Goal: Information Seeking & Learning: Learn about a topic

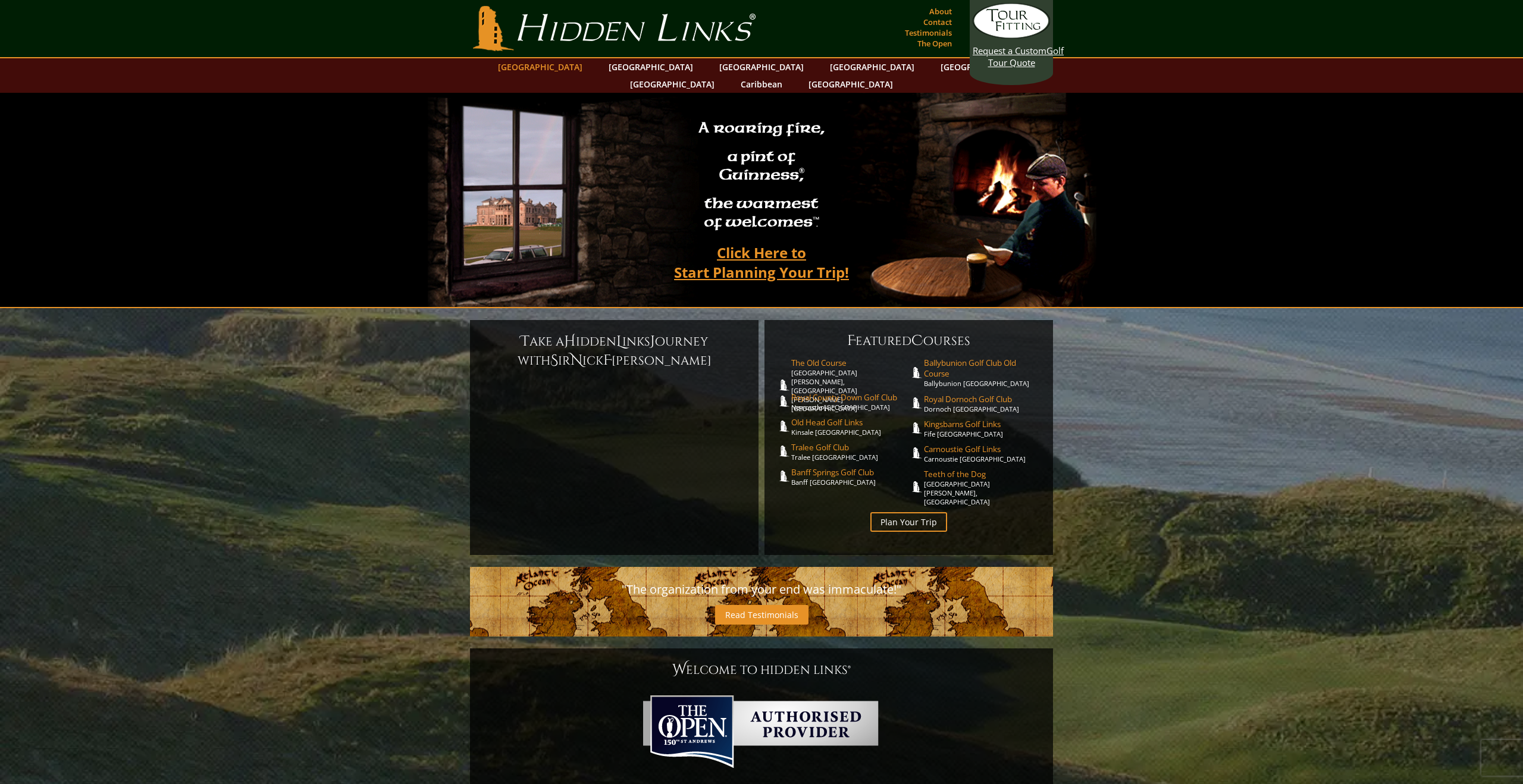
click at [583, 67] on link "[GEOGRAPHIC_DATA]" at bounding box center [540, 67] width 97 height 17
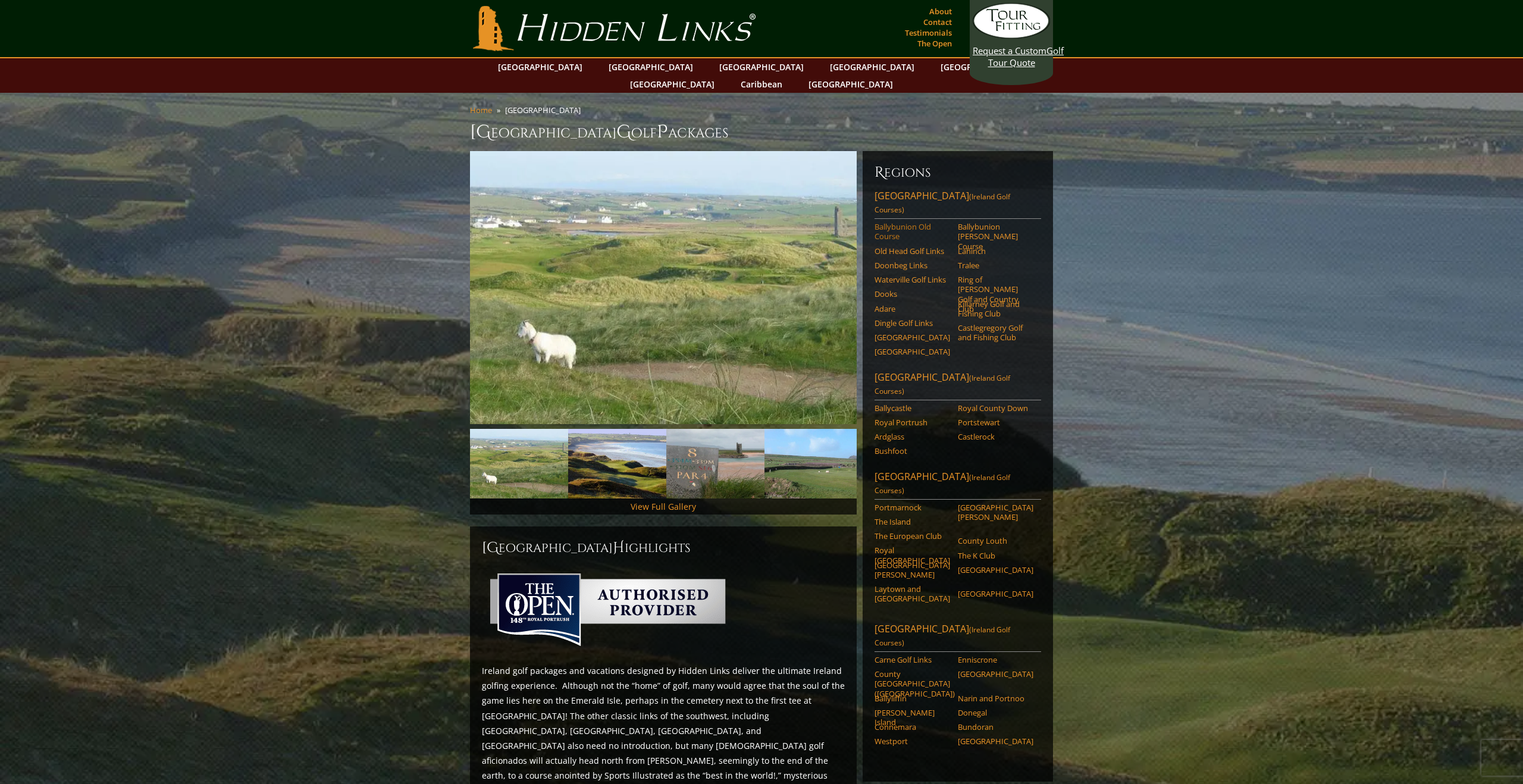
click at [892, 222] on link "Ballybunion Old Course" at bounding box center [912, 232] width 75 height 20
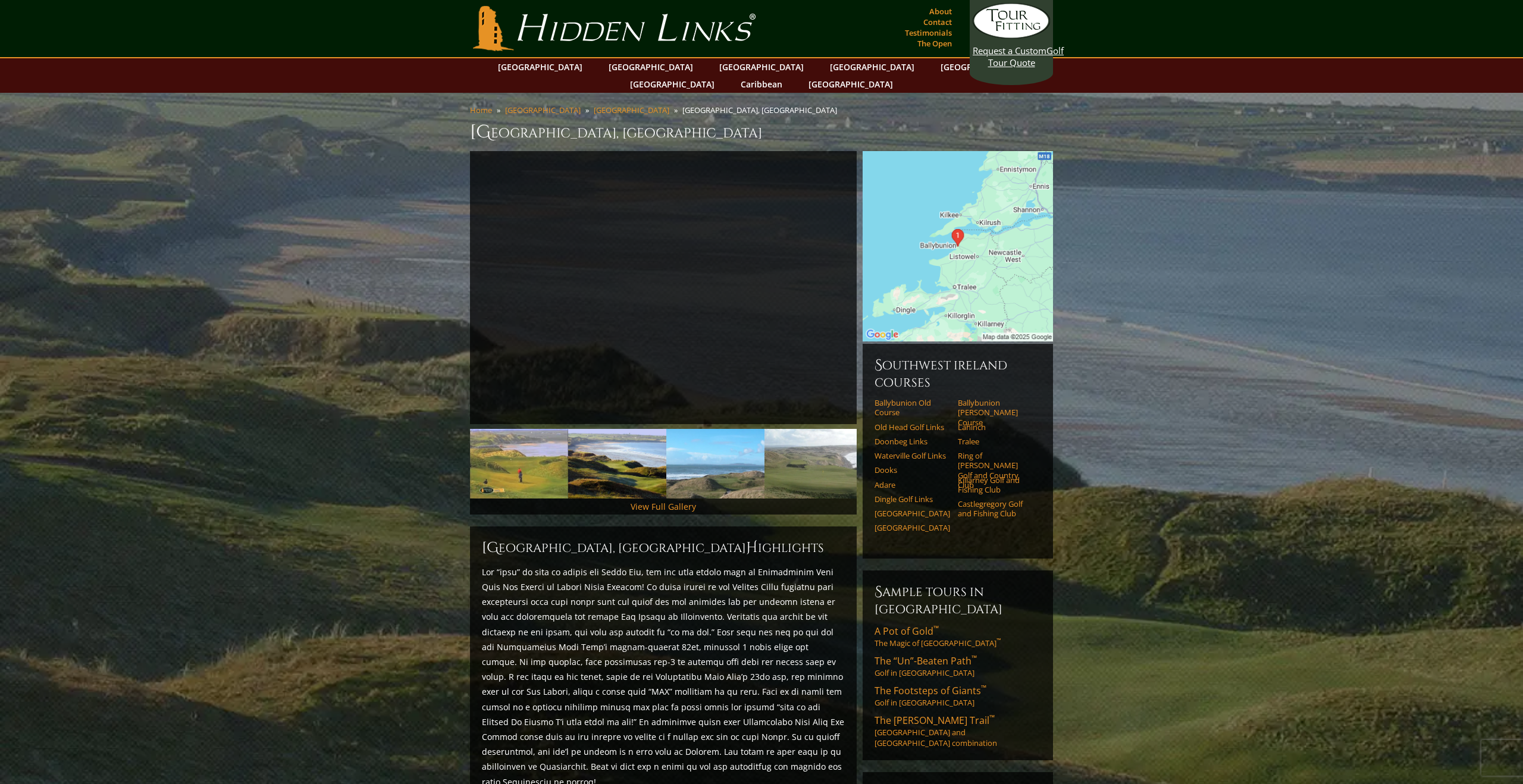
click at [979, 279] on img at bounding box center [958, 246] width 190 height 190
click at [580, 68] on link "[GEOGRAPHIC_DATA]" at bounding box center [540, 67] width 97 height 17
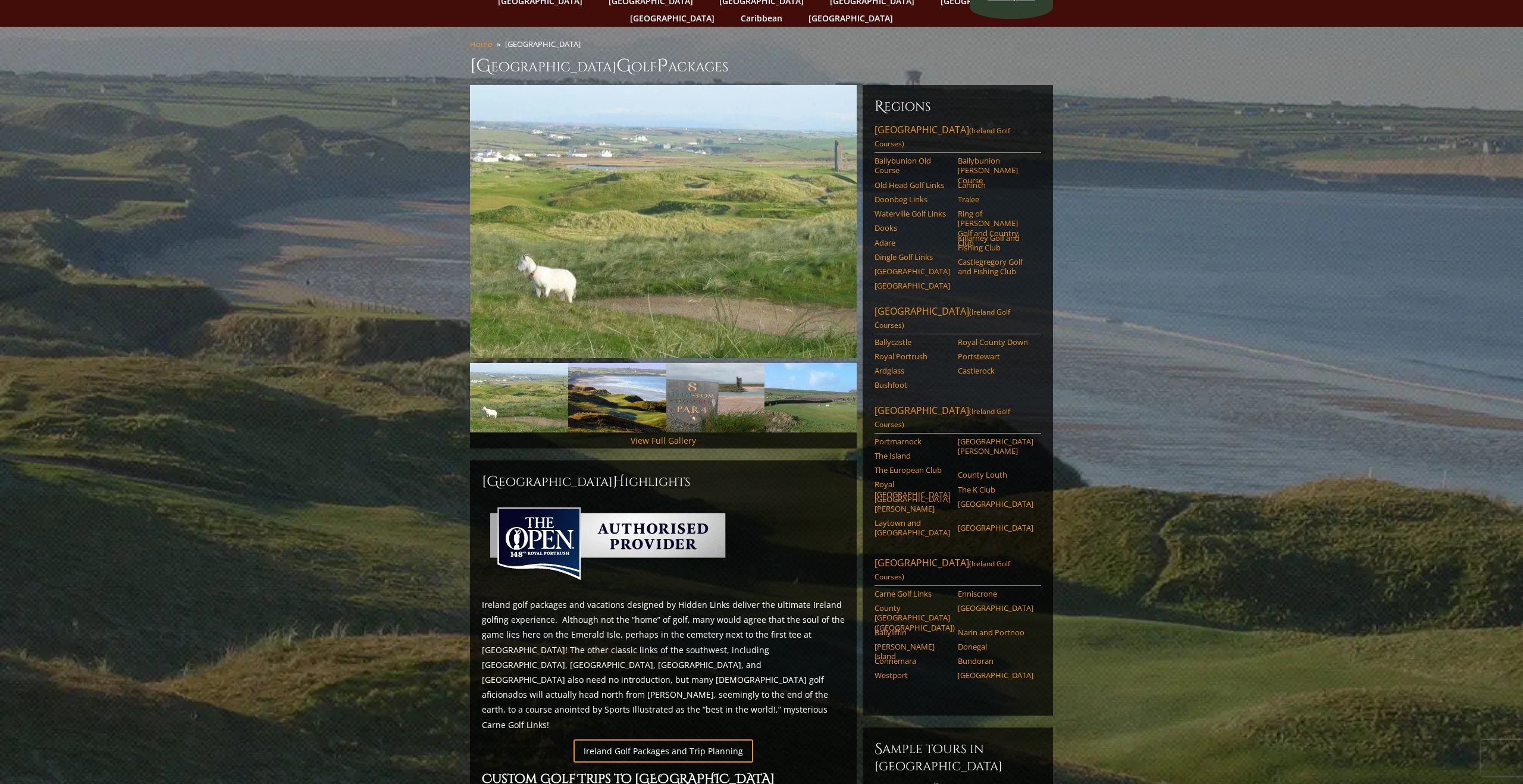
scroll to position [63, 0]
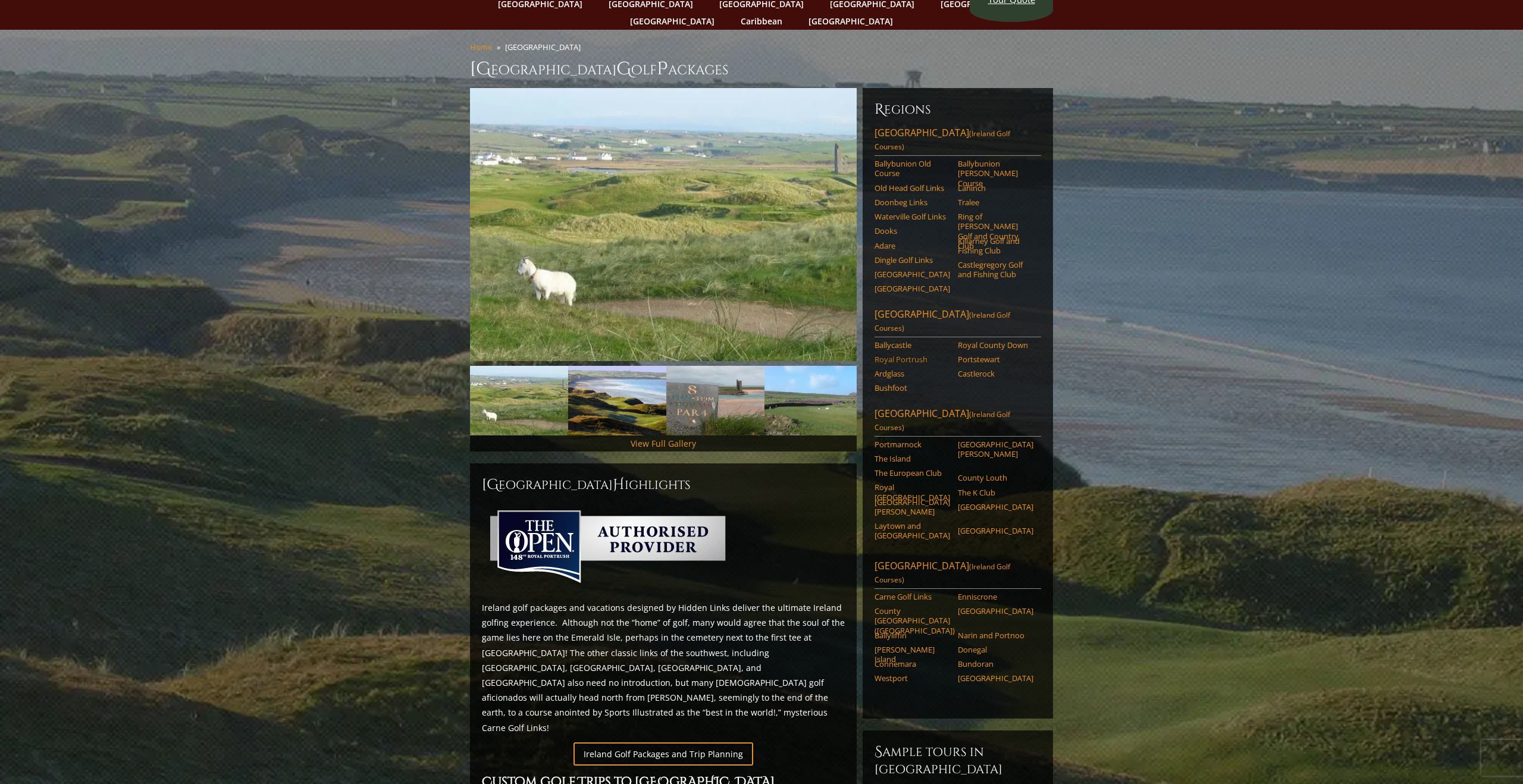
click at [899, 354] on link "Royal Portrush" at bounding box center [912, 359] width 75 height 10
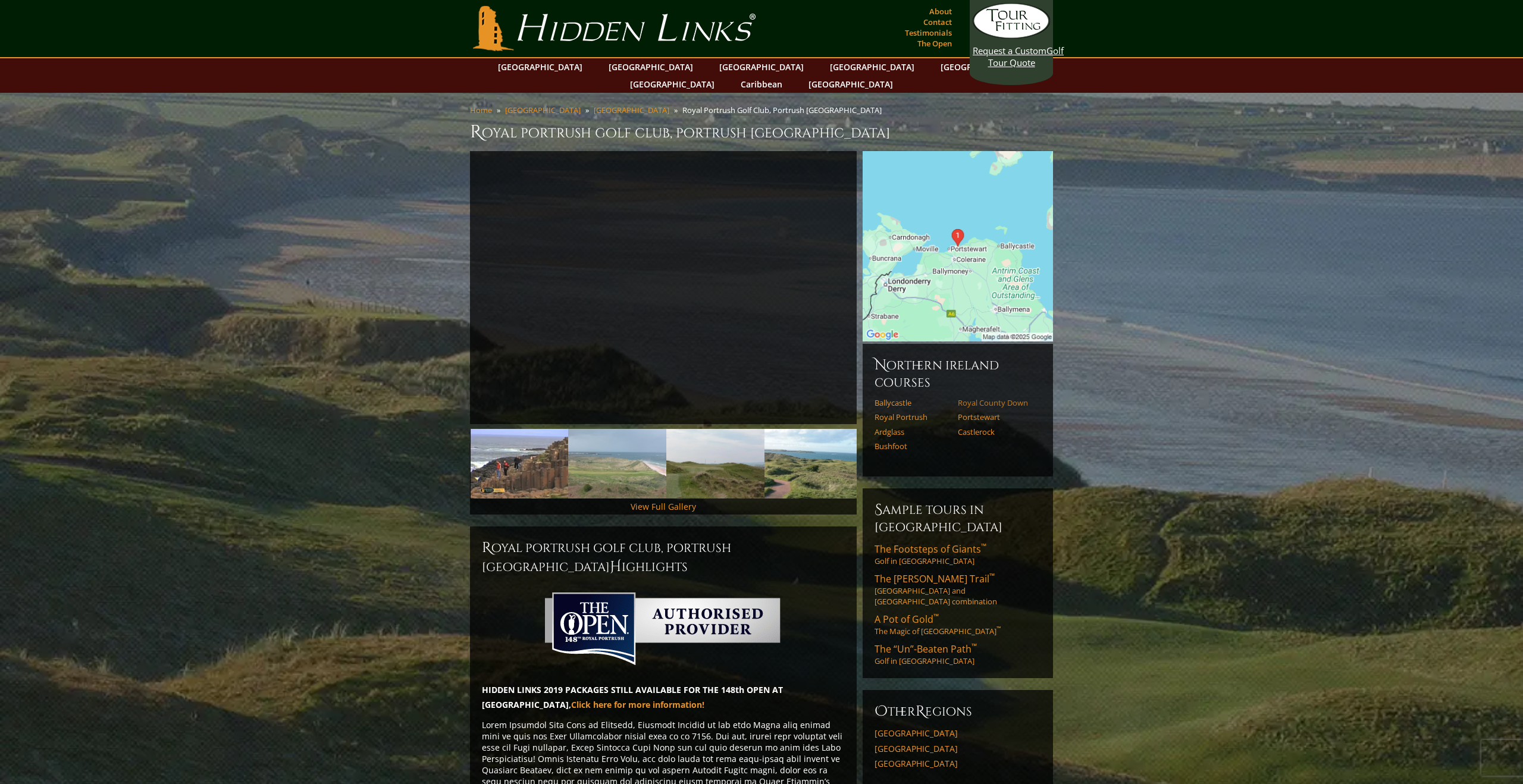
click at [976, 398] on link "Royal County Down" at bounding box center [995, 402] width 75 height 10
